Goal: Transaction & Acquisition: Purchase product/service

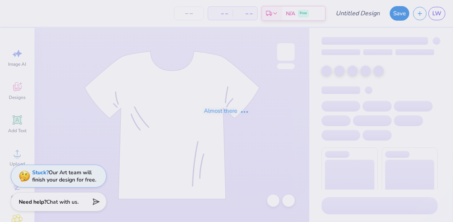
type input "[PERSON_NAME] : [US_STATE][GEOGRAPHIC_DATA] in [GEOGRAPHIC_DATA][PERSON_NAME]"
type input "50"
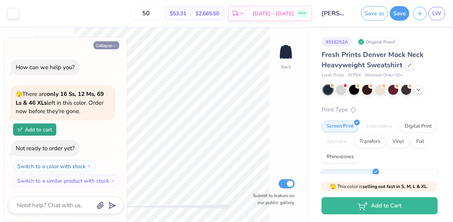
click at [109, 46] on button "Collapse" at bounding box center [106, 45] width 26 height 8
type textarea "x"
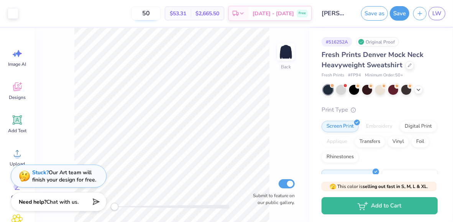
click at [161, 15] on input "50" at bounding box center [146, 14] width 30 height 14
type input "5"
type input "80"
drag, startPoint x: 211, startPoint y: 13, endPoint x: 234, endPoint y: 15, distance: 23.4
click at [224, 15] on div "$4,199.20 Total" at bounding box center [207, 13] width 33 height 13
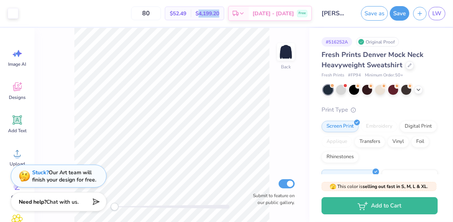
copy span "4,199.20"
click at [242, 27] on div "Art colors 80 $52.49 Per Item $4,199.20 Total Est. Delivery Sep 20 - 23 Free De…" at bounding box center [226, 111] width 453 height 222
click at [161, 13] on input "80" at bounding box center [146, 14] width 30 height 14
click at [417, 13] on icon "button" at bounding box center [419, 12] width 7 height 7
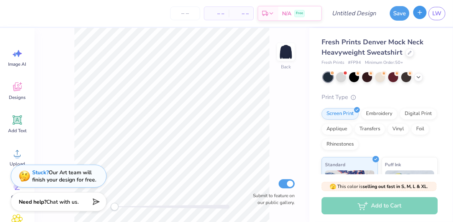
click at [418, 15] on icon "button" at bounding box center [419, 12] width 7 height 7
click at [15, 91] on icon at bounding box center [17, 87] width 8 height 9
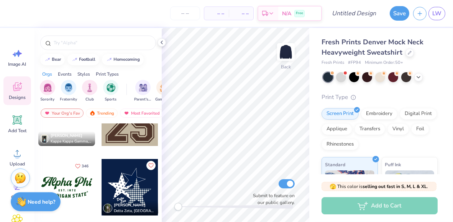
scroll to position [120, 0]
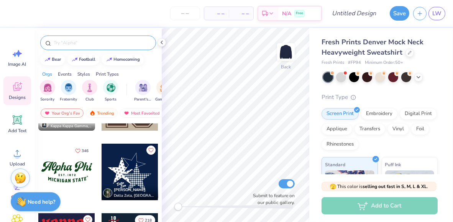
click at [78, 44] on input "text" at bounding box center [102, 43] width 98 height 8
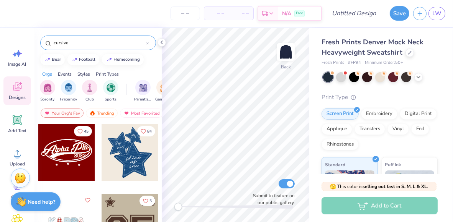
type input "cursive"
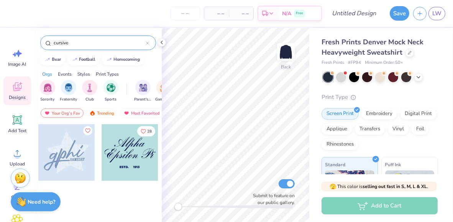
click at [68, 110] on div "Your Org's Fav" at bounding box center [62, 113] width 43 height 9
click at [96, 113] on div "Trending" at bounding box center [102, 113] width 32 height 9
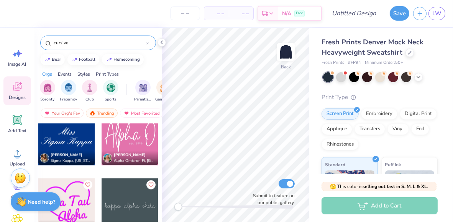
scroll to position [1432, 0]
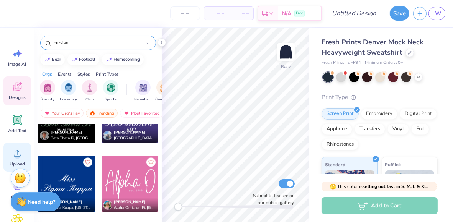
click at [18, 154] on circle at bounding box center [17, 156] width 5 height 5
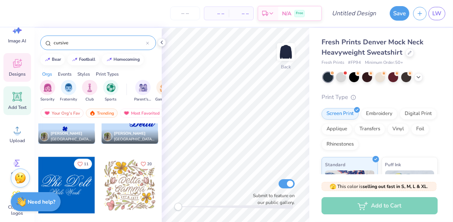
scroll to position [0, 0]
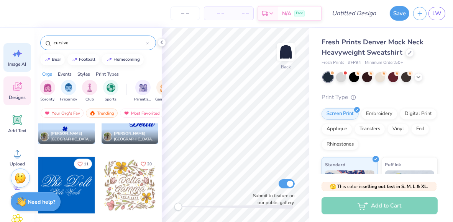
click at [18, 57] on icon at bounding box center [16, 53] width 11 height 11
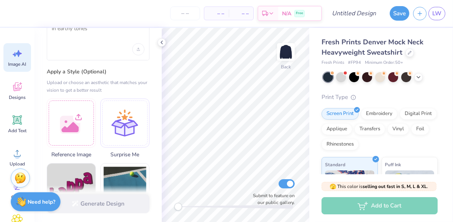
scroll to position [59, 0]
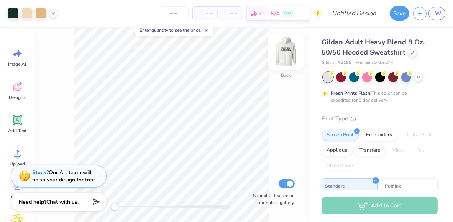
click at [288, 57] on img at bounding box center [285, 52] width 31 height 31
click at [204, 13] on span "– –" at bounding box center [204, 14] width 15 height 8
click at [211, 12] on span "– –" at bounding box center [204, 14] width 15 height 8
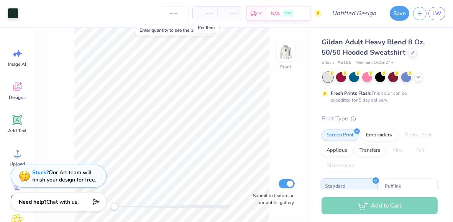
click at [206, 11] on span "– –" at bounding box center [204, 14] width 15 height 8
drag, startPoint x: 211, startPoint y: 12, endPoint x: 200, endPoint y: 11, distance: 10.7
click at [200, 11] on span "– –" at bounding box center [204, 14] width 15 height 8
click at [209, 30] on icon at bounding box center [205, 30] width 5 height 5
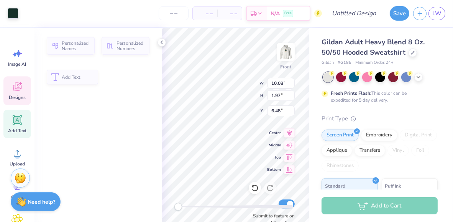
type input "10.08"
type input "1.97"
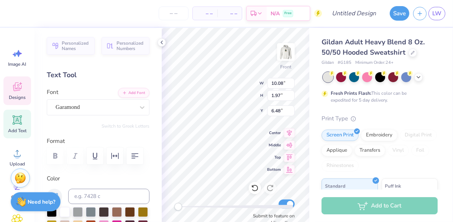
scroll to position [6, 1]
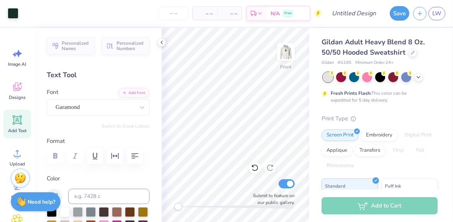
click at [212, 12] on span "– –" at bounding box center [204, 14] width 15 height 8
click at [417, 113] on div "Gildan Adult Heavy Blend 8 Oz. 50/50 Hooded Sweatshirt Gildan # G185 Minimum Or…" at bounding box center [379, 194] width 116 height 315
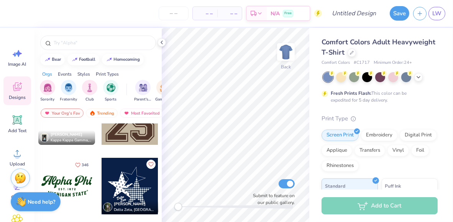
scroll to position [105, 0]
click at [209, 14] on span "– –" at bounding box center [204, 14] width 15 height 8
click at [293, 16] on div "Free" at bounding box center [288, 14] width 10 height 7
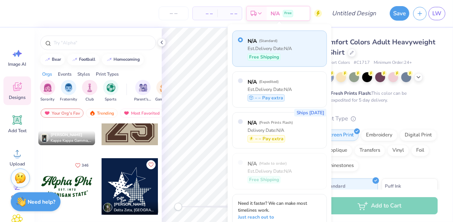
click at [366, 35] on div "Comfort Colors Adult Heavyweight T-Shirt Comfort Colors # C1717 Minimum Order: …" at bounding box center [381, 190] width 144 height 324
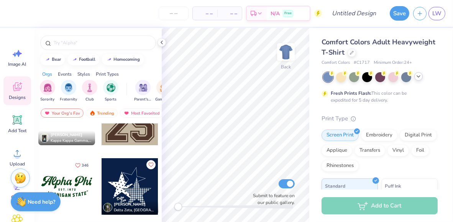
click at [415, 77] on icon at bounding box center [418, 77] width 6 height 6
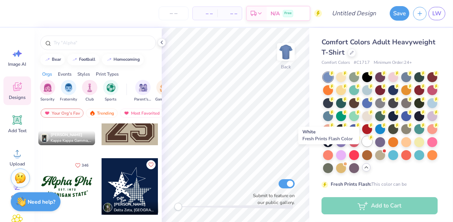
click at [362, 147] on div at bounding box center [367, 142] width 10 height 10
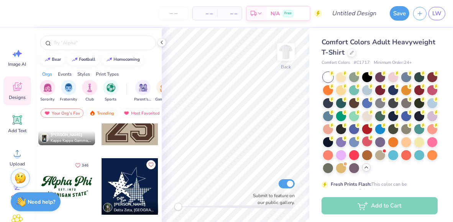
click at [132, 177] on div at bounding box center [129, 187] width 57 height 57
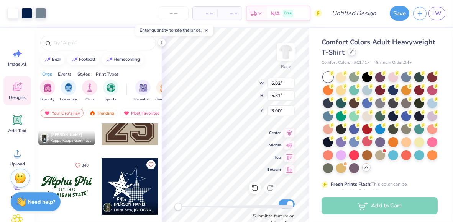
click at [356, 49] on div at bounding box center [351, 52] width 8 height 8
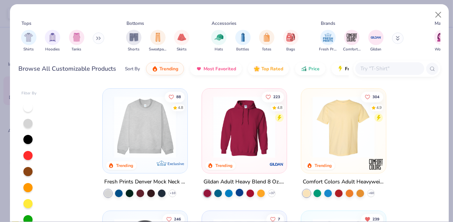
click at [237, 193] on div at bounding box center [239, 193] width 8 height 8
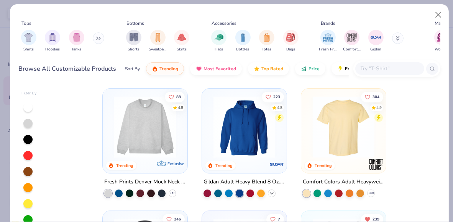
click at [270, 193] on polyline at bounding box center [271, 194] width 3 height 2
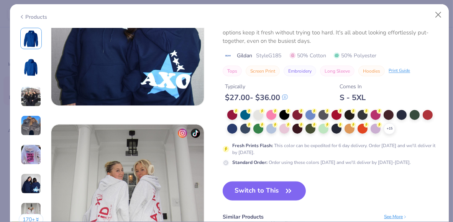
scroll to position [944, 0]
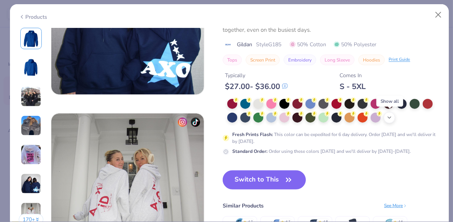
click at [389, 118] on icon at bounding box center [389, 118] width 6 height 6
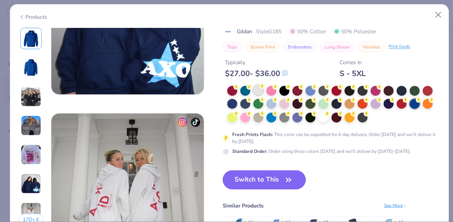
click at [256, 89] on div at bounding box center [258, 90] width 10 height 10
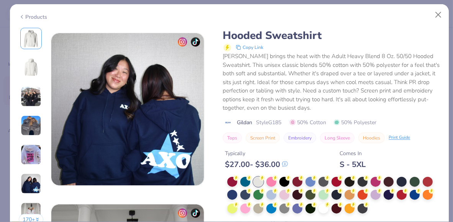
scroll to position [1043, 0]
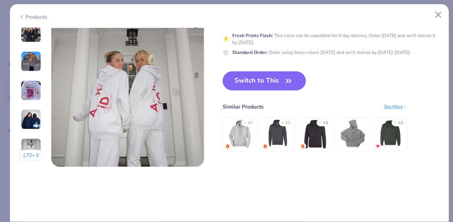
click at [283, 78] on button "Switch to This" at bounding box center [263, 81] width 83 height 19
